Goal: Task Accomplishment & Management: Complete application form

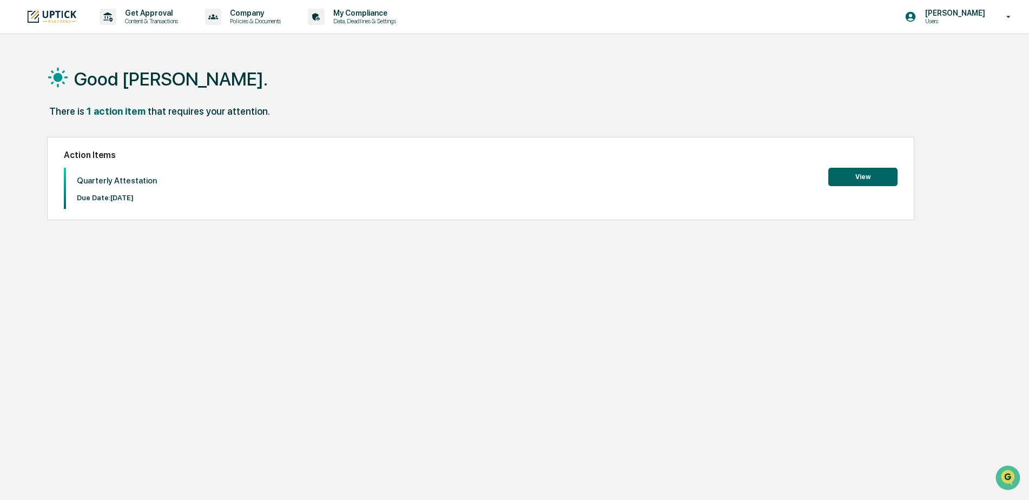
click at [846, 175] on button "View" at bounding box center [862, 177] width 69 height 18
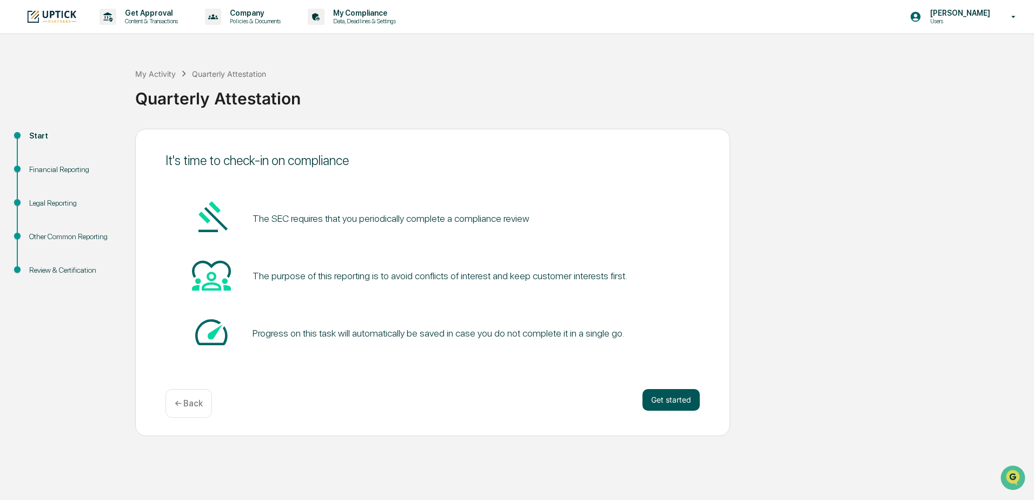
click at [654, 394] on button "Get started" at bounding box center [671, 400] width 57 height 22
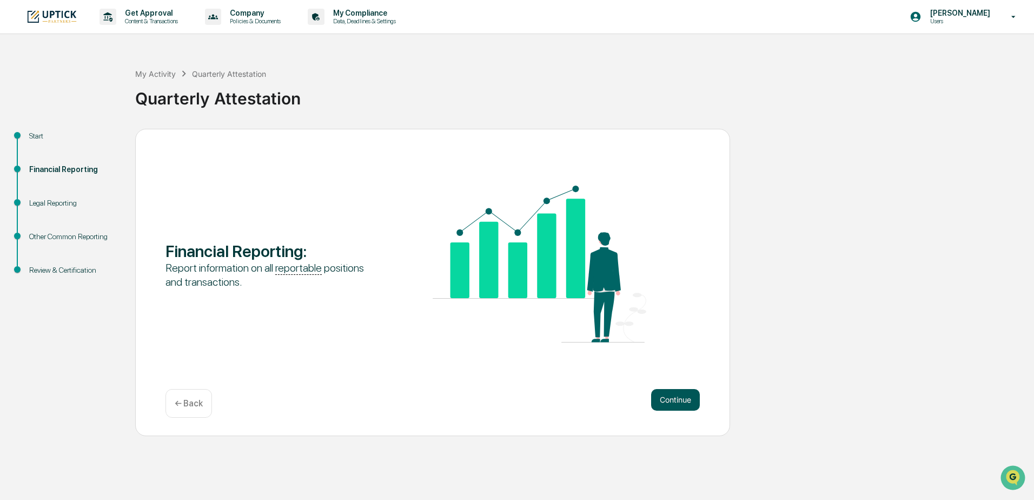
click at [678, 393] on button "Continue" at bounding box center [675, 400] width 49 height 22
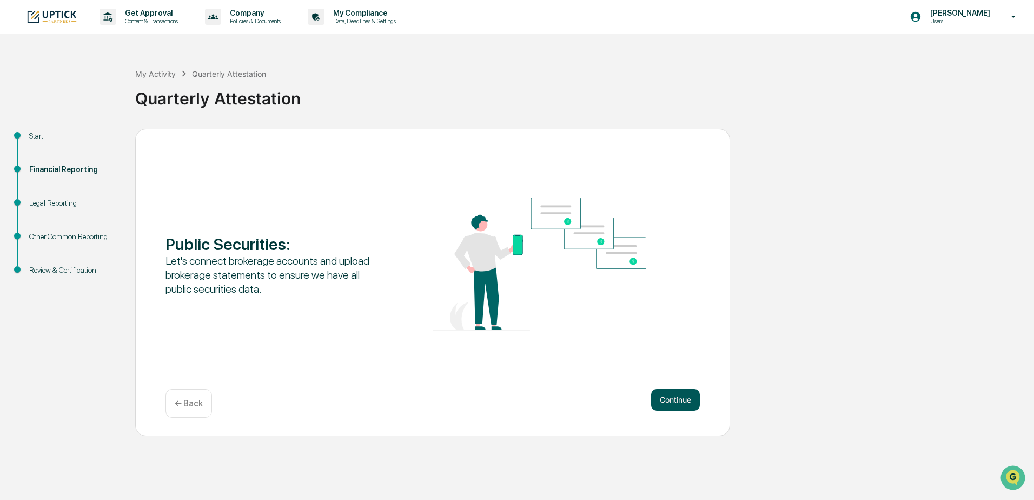
click at [675, 399] on button "Continue" at bounding box center [675, 400] width 49 height 22
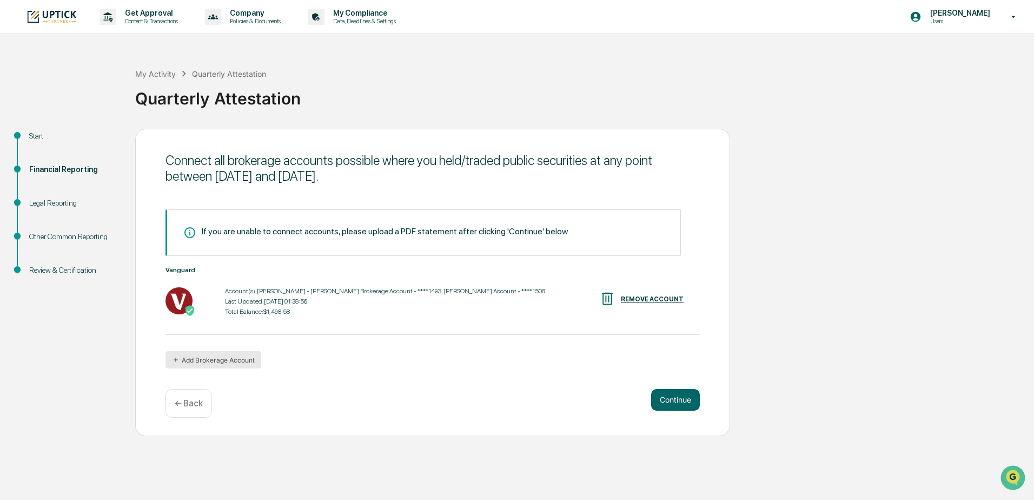
click at [225, 356] on button "Add Brokerage Account" at bounding box center [214, 359] width 96 height 17
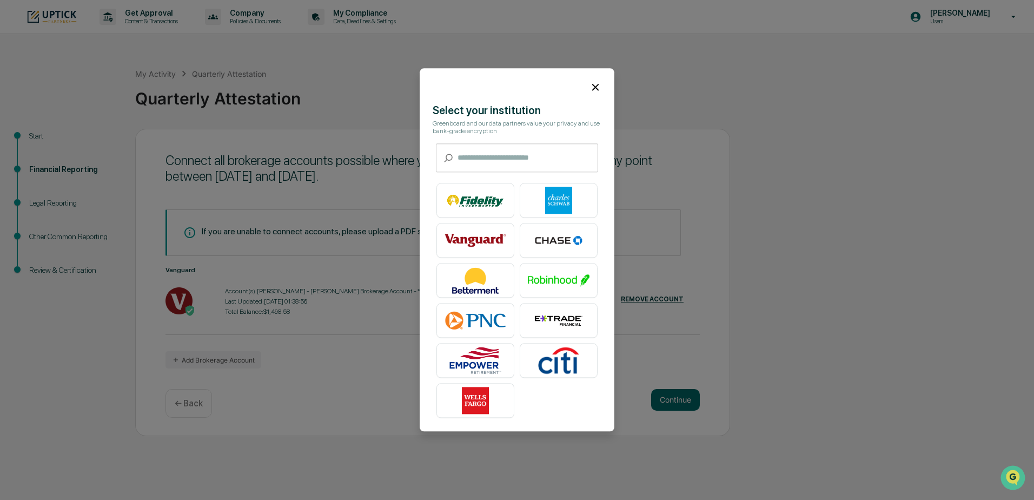
click at [597, 88] on icon at bounding box center [596, 87] width 12 height 12
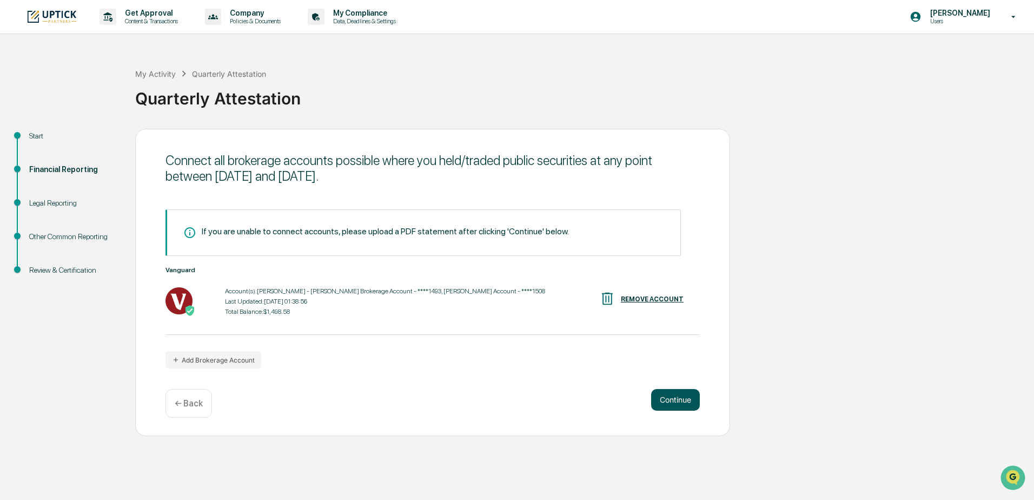
click at [665, 401] on button "Continue" at bounding box center [675, 400] width 49 height 22
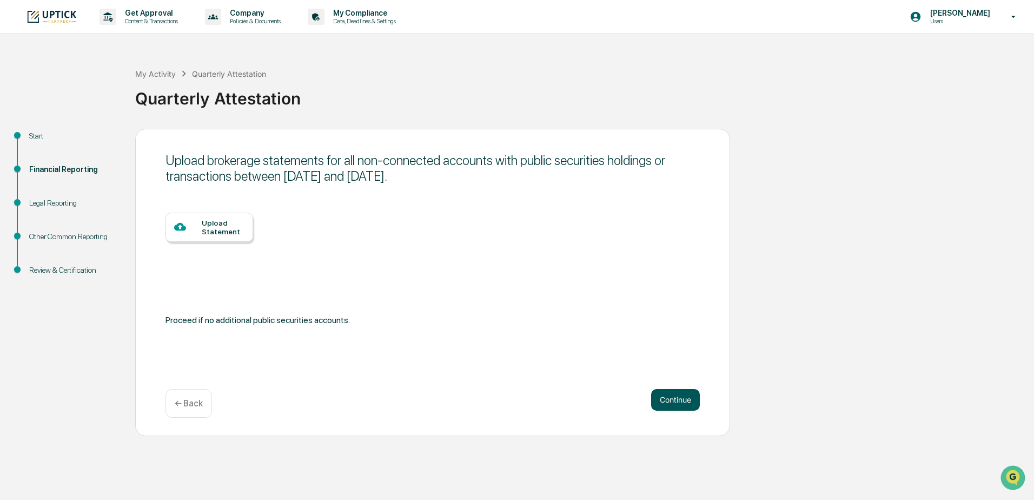
click at [683, 405] on button "Continue" at bounding box center [675, 400] width 49 height 22
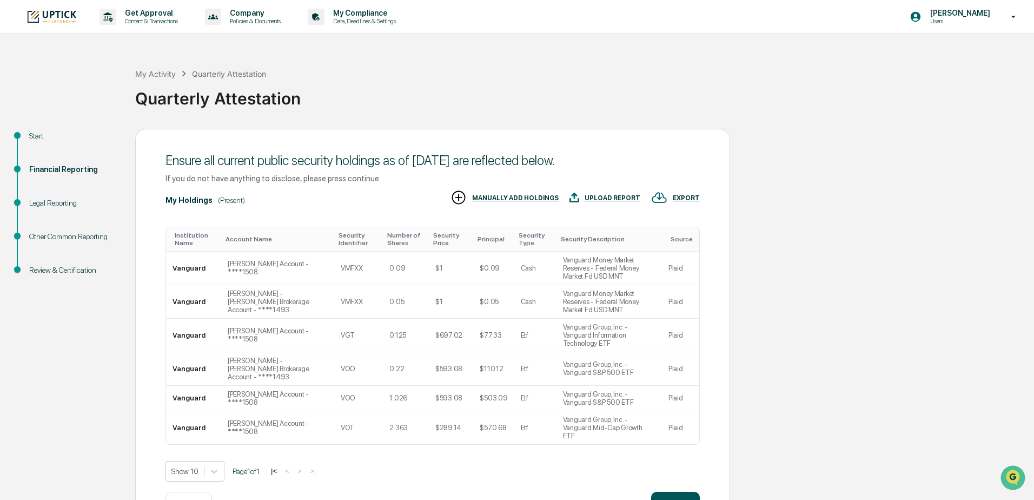
click at [664, 492] on button "Continue" at bounding box center [675, 503] width 49 height 22
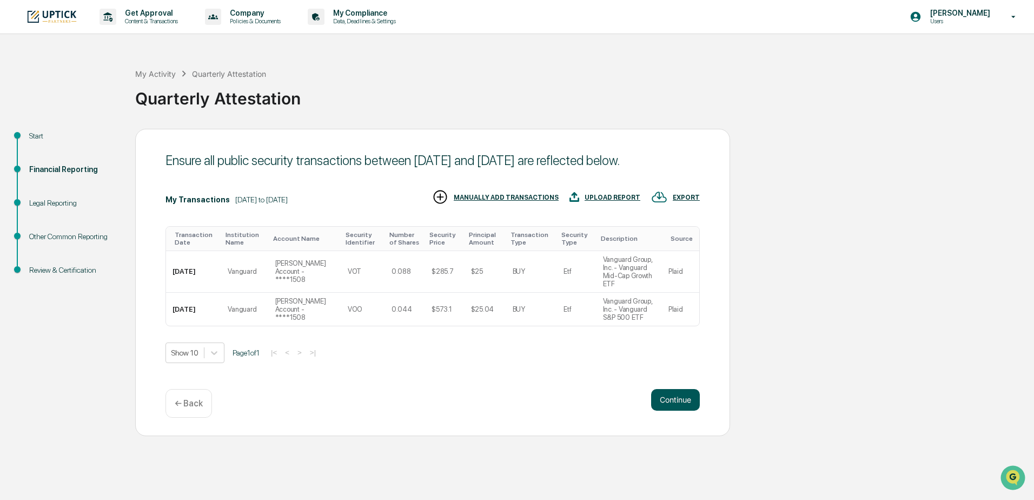
click at [665, 402] on button "Continue" at bounding box center [675, 400] width 49 height 22
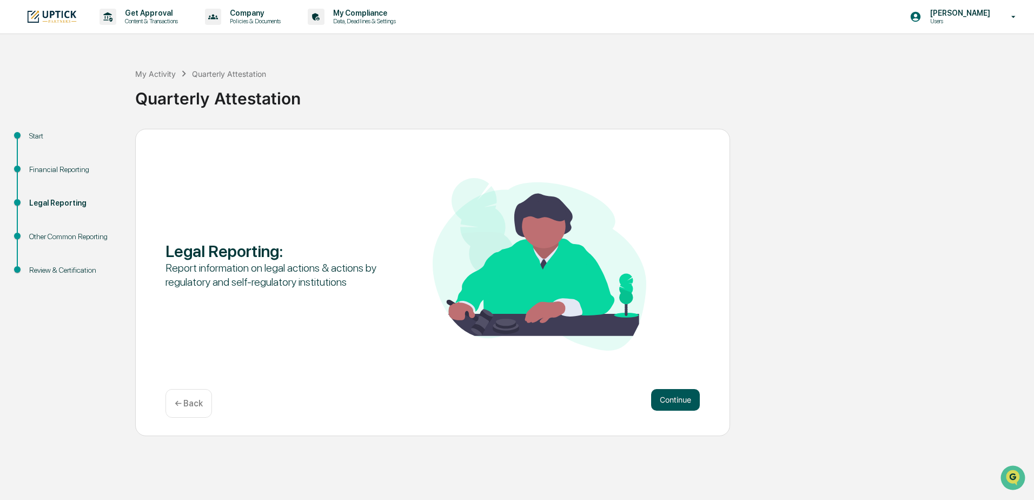
click at [669, 395] on button "Continue" at bounding box center [675, 400] width 49 height 22
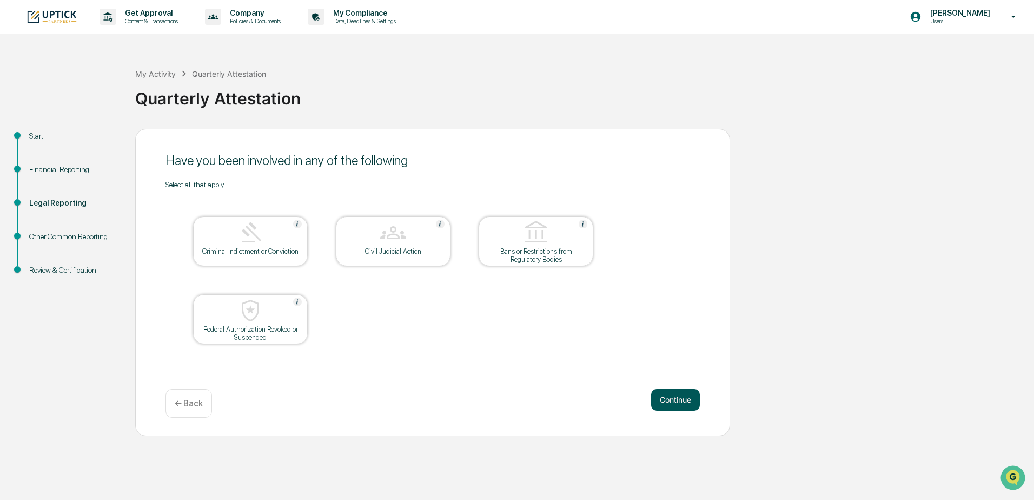
click at [662, 396] on button "Continue" at bounding box center [675, 400] width 49 height 22
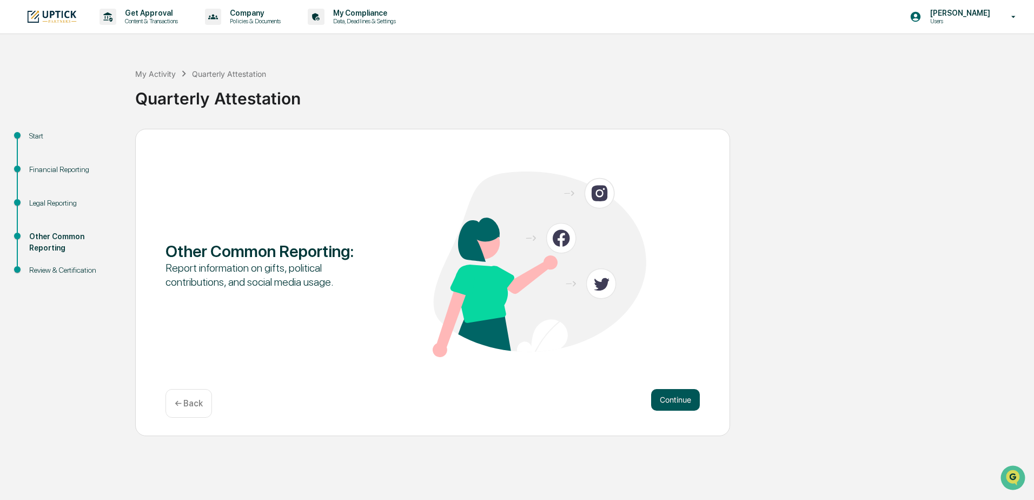
click at [661, 396] on button "Continue" at bounding box center [675, 400] width 49 height 22
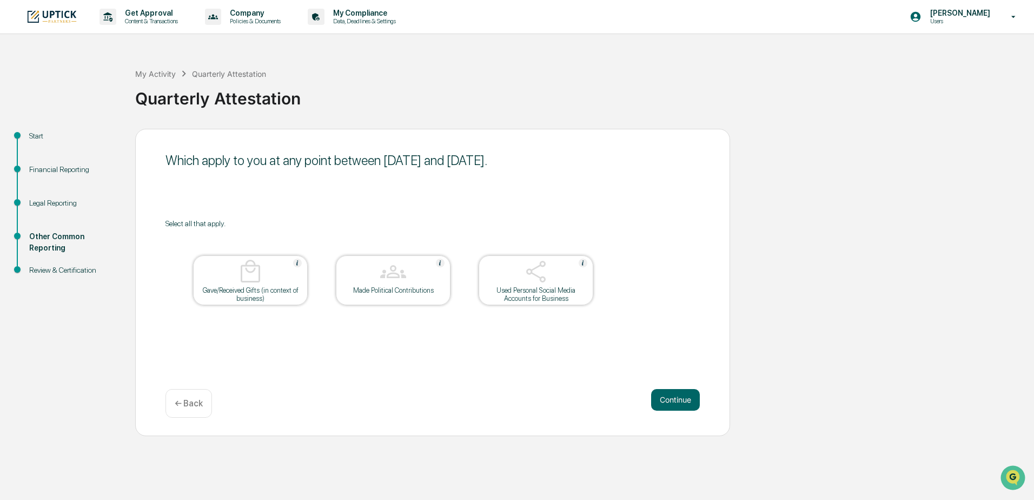
click at [661, 396] on button "Continue" at bounding box center [675, 400] width 49 height 22
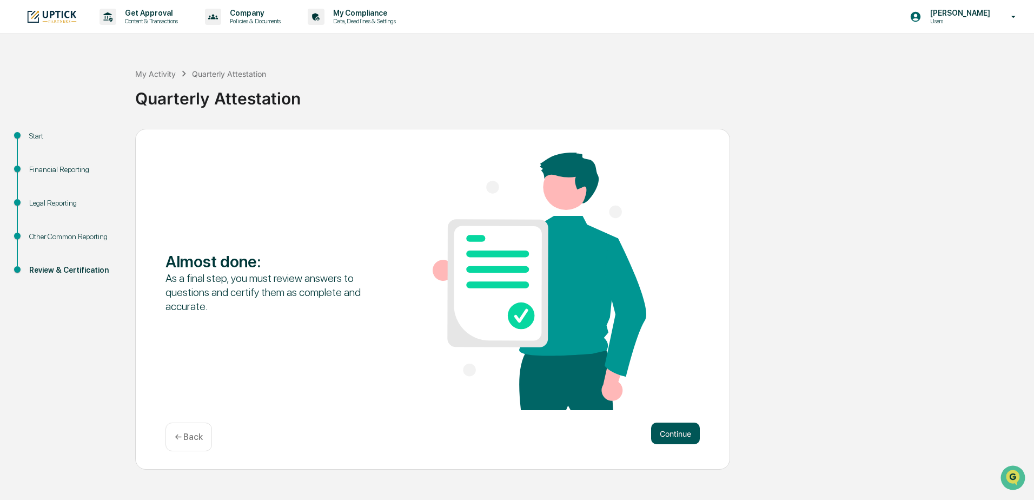
click at [672, 426] on button "Continue" at bounding box center [675, 433] width 49 height 22
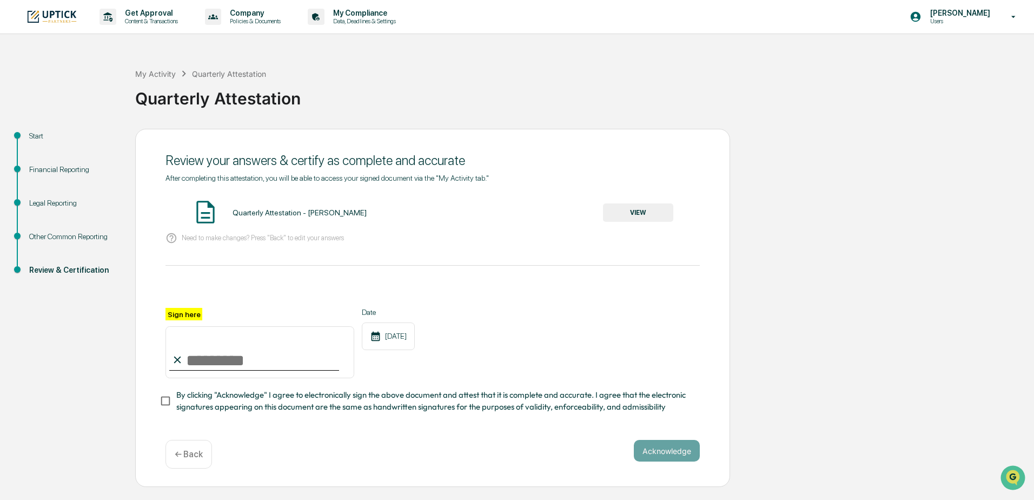
click at [220, 356] on input "Sign here" at bounding box center [260, 352] width 189 height 52
type input "**********"
click at [637, 215] on button "VIEW" at bounding box center [638, 212] width 70 height 18
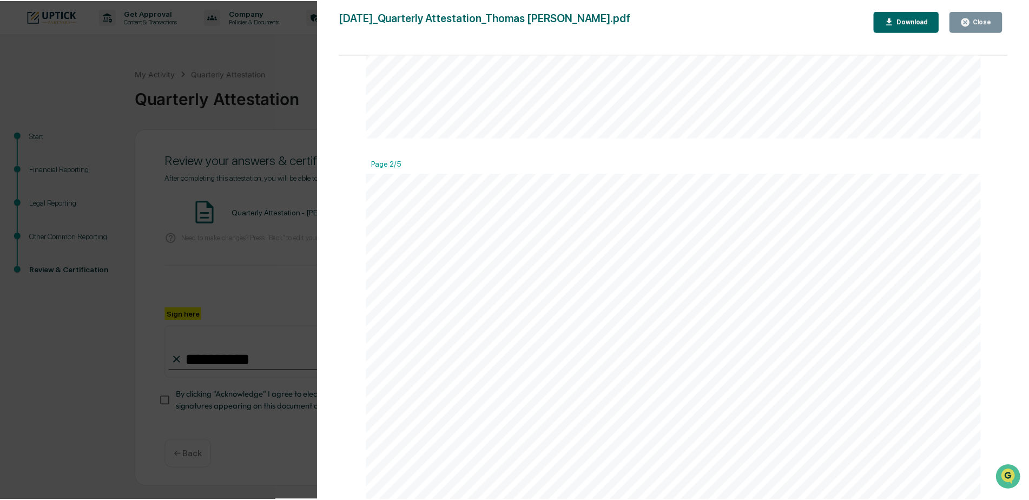
scroll to position [811, 0]
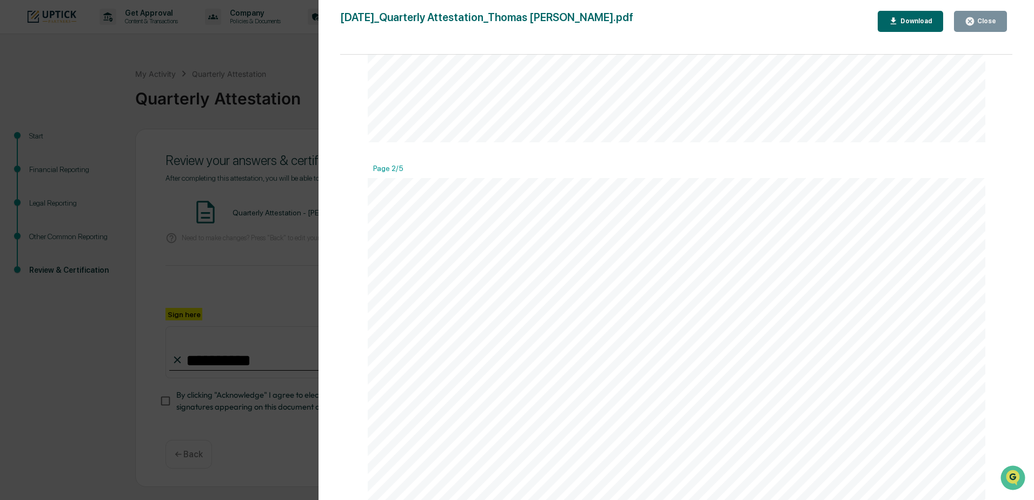
click at [223, 176] on div "Version History [DATE] 06:44 PM [PERSON_NAME] [DATE]_Quarterly Attestation_Thom…" at bounding box center [517, 250] width 1034 height 500
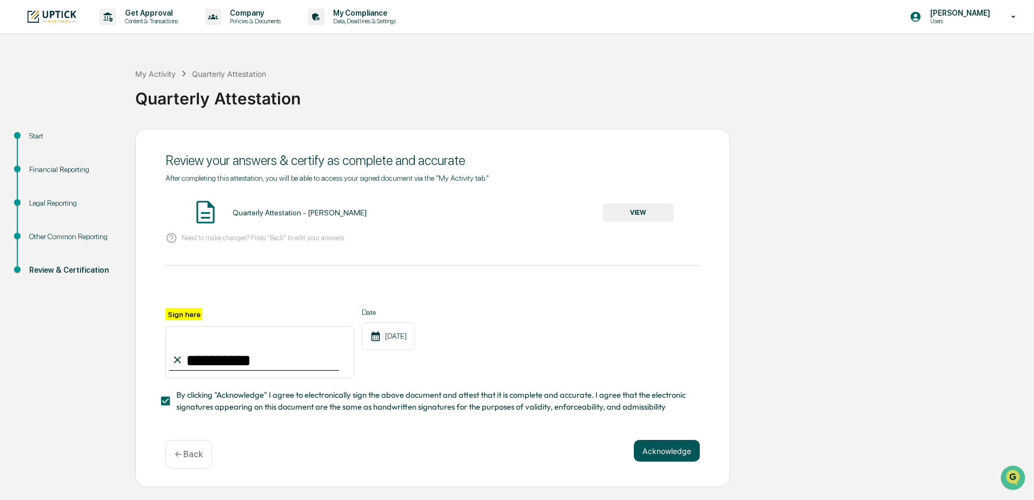
click at [668, 451] on button "Acknowledge" at bounding box center [667, 451] width 66 height 22
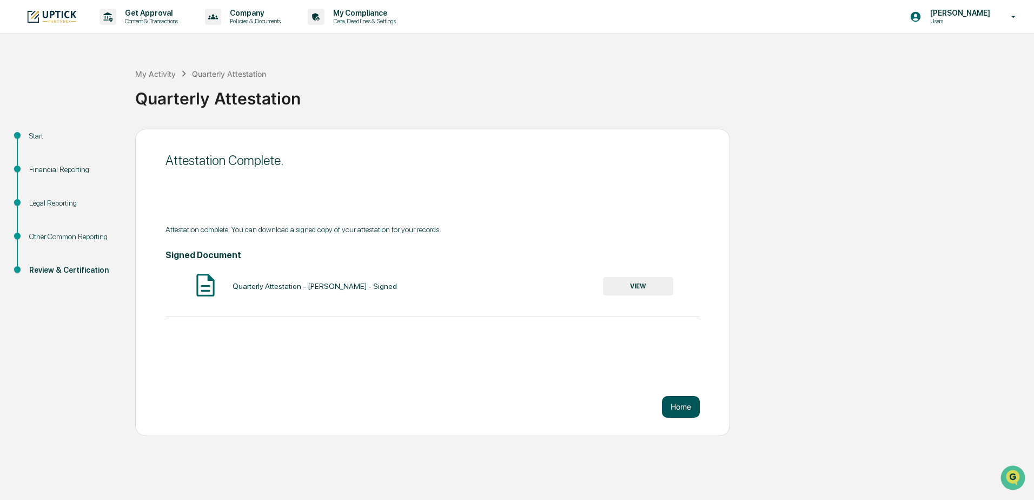
click at [685, 404] on button "Home" at bounding box center [681, 407] width 38 height 22
